Goal: Task Accomplishment & Management: Complete application form

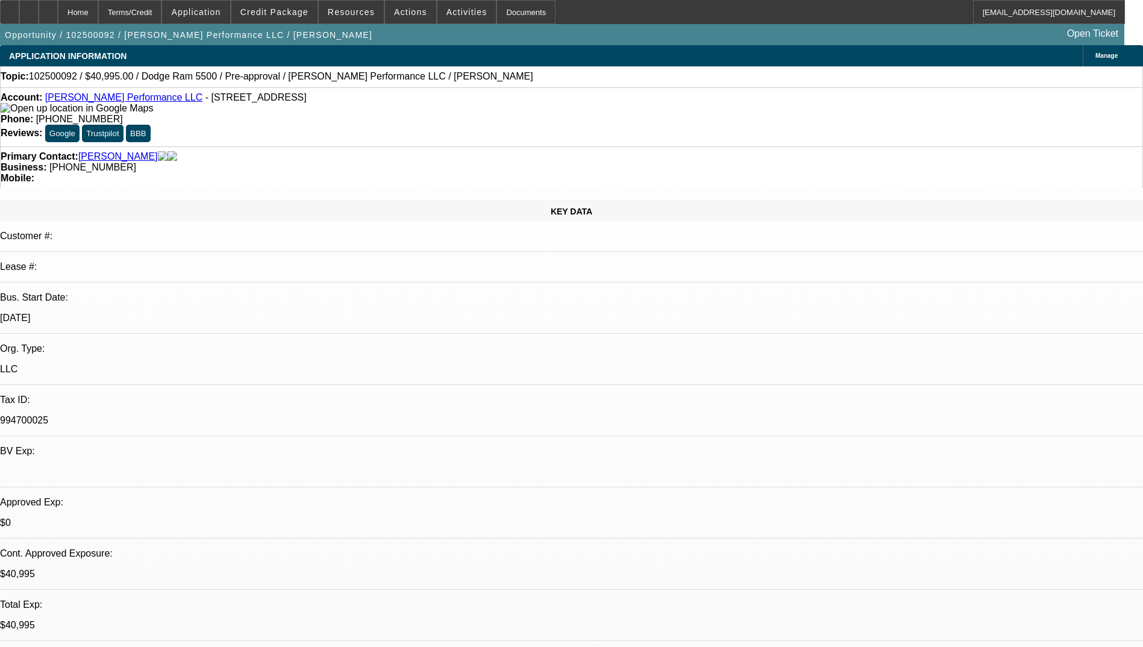
select select "0"
select select "2"
select select "0.1"
select select "4"
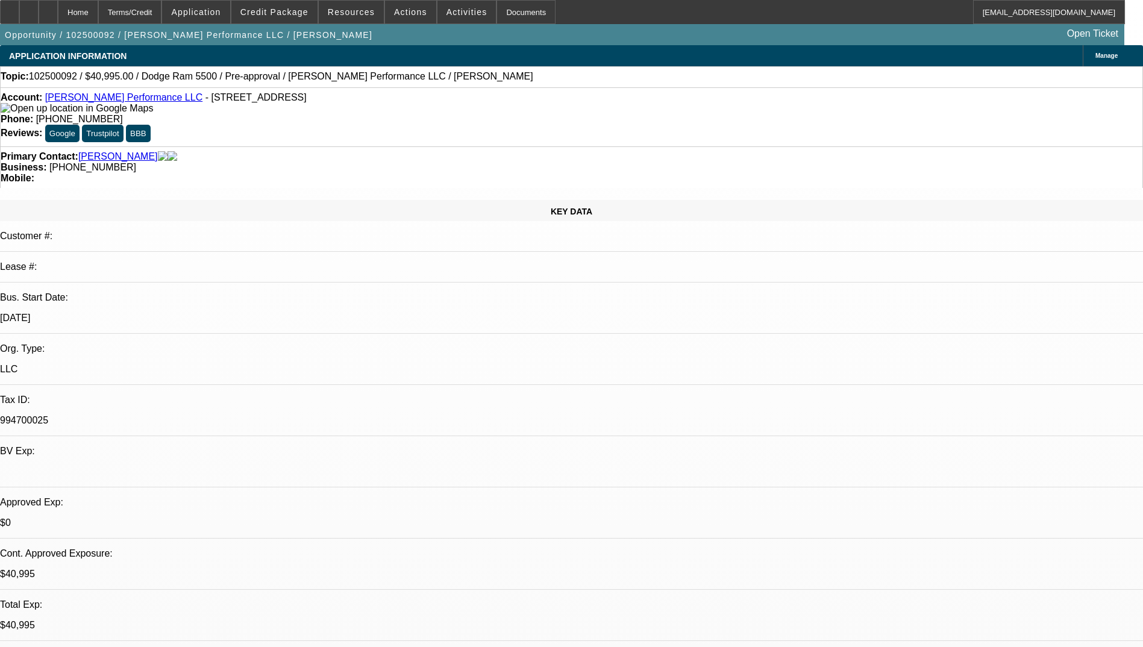
select select "0"
select select "2"
select select "0.1"
select select "4"
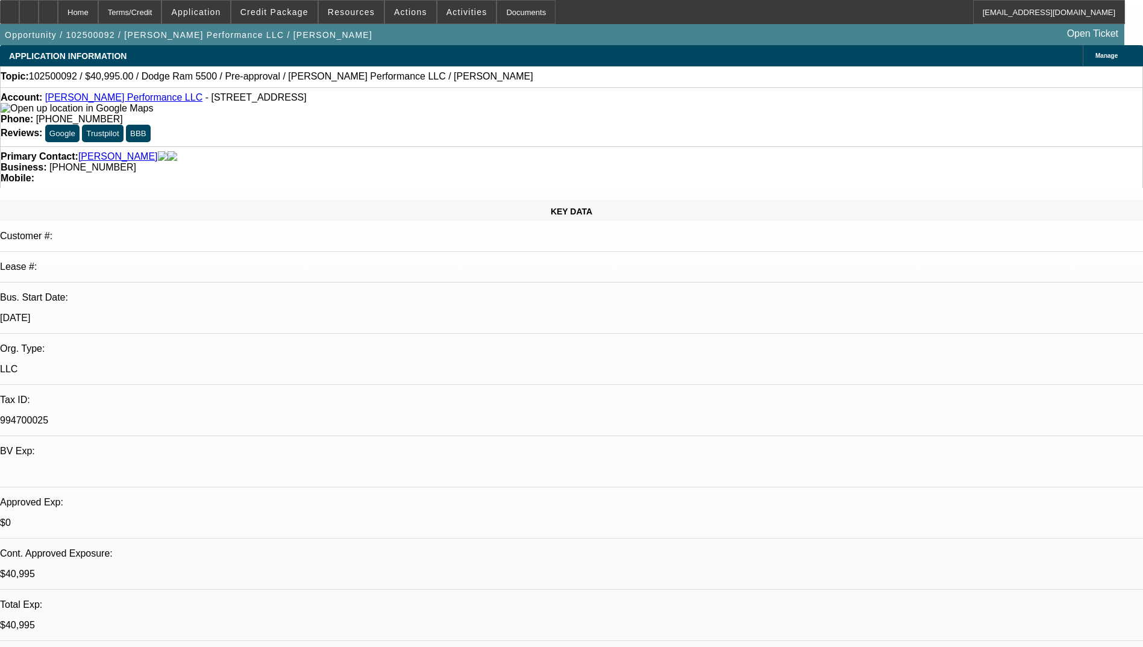
select select "0"
select select "2"
select select "0.1"
select select "4"
